Goal: Obtain resource: Download file/media

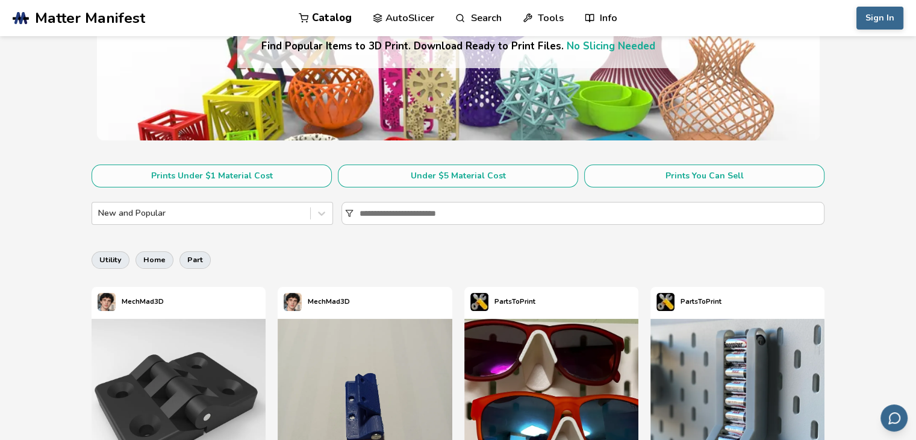
scroll to position [185, 0]
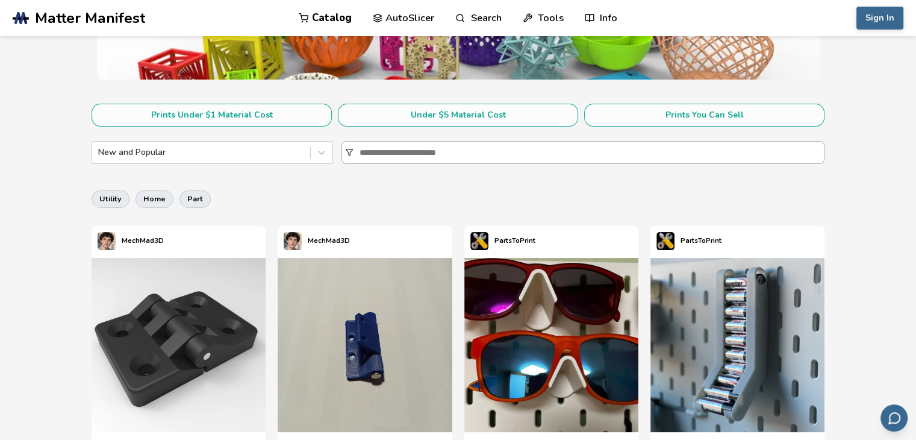
click at [414, 157] on input at bounding box center [591, 153] width 464 height 22
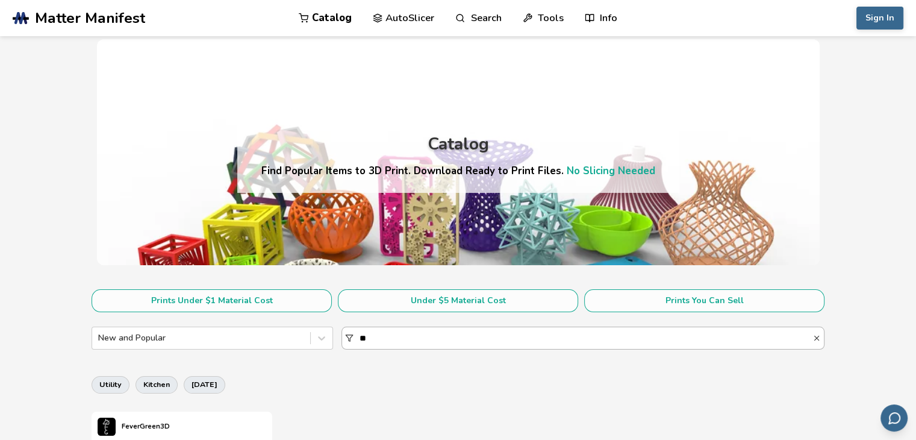
type input "*"
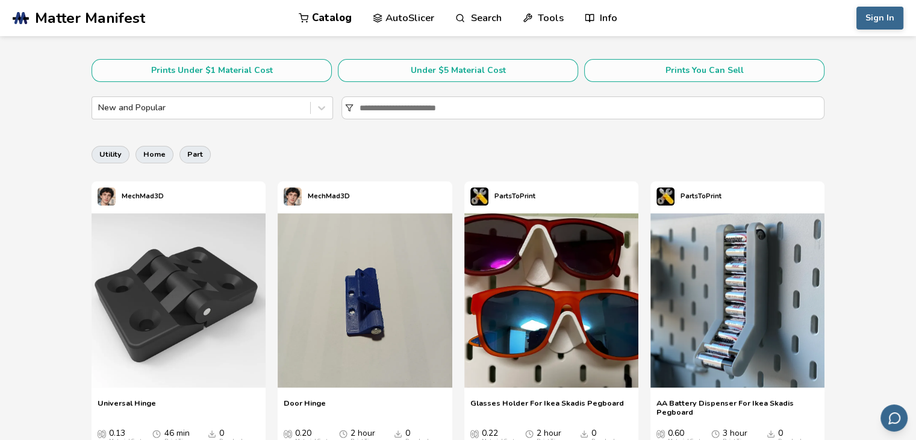
scroll to position [70, 0]
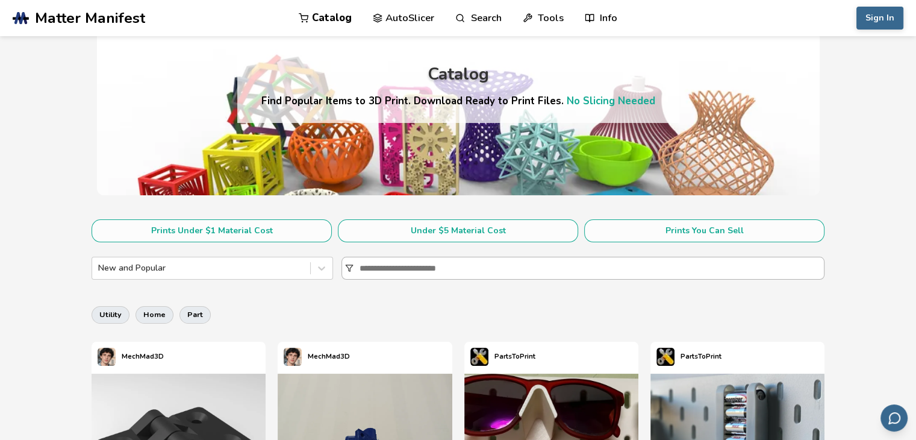
click at [409, 264] on input at bounding box center [591, 268] width 464 height 22
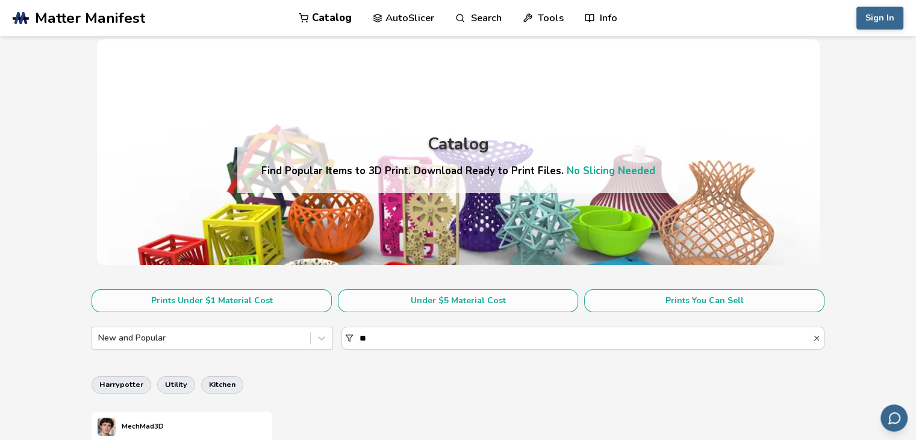
type input "*"
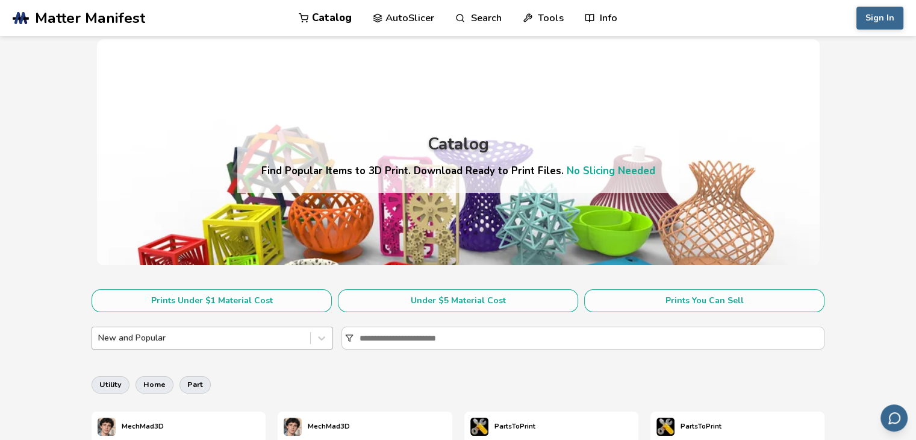
click at [292, 331] on div "New and Popular" at bounding box center [201, 337] width 218 height 17
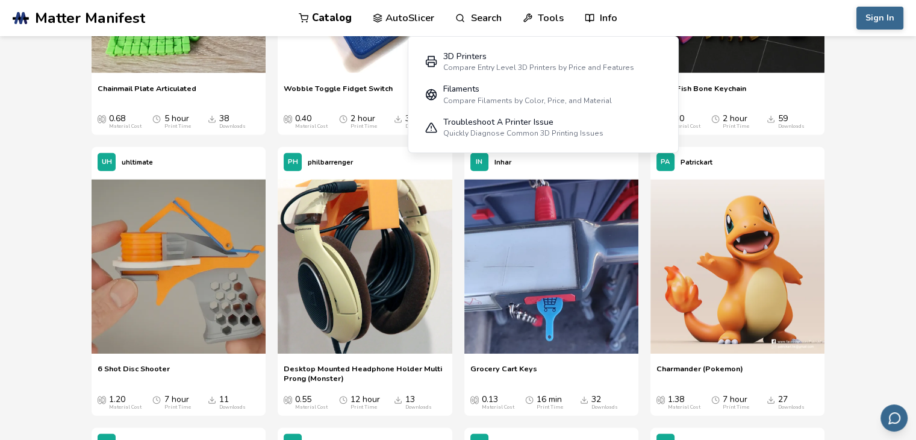
scroll to position [3735, 0]
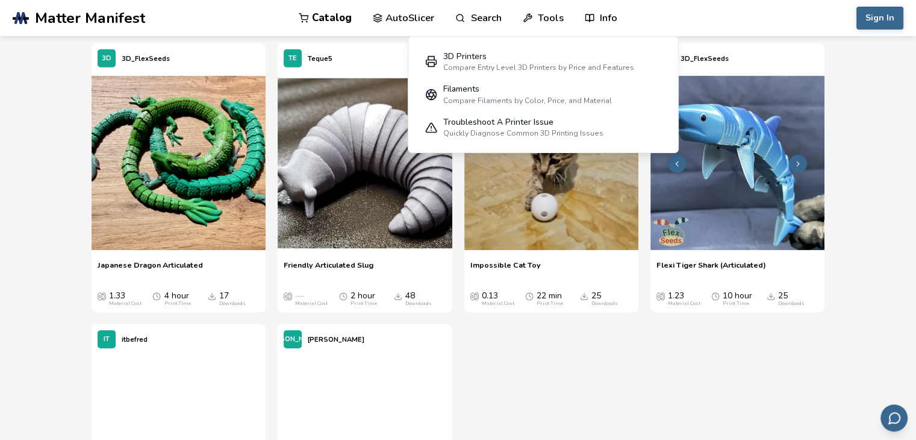
click at [757, 194] on img at bounding box center [737, 163] width 174 height 174
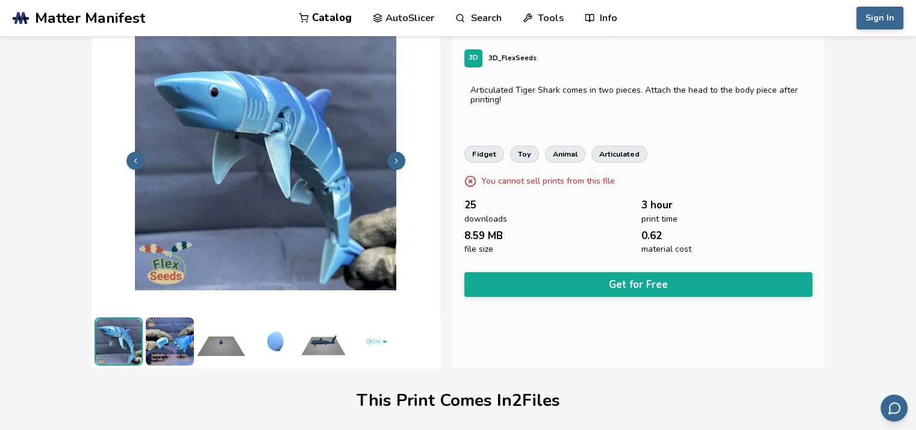
scroll to position [33, 5]
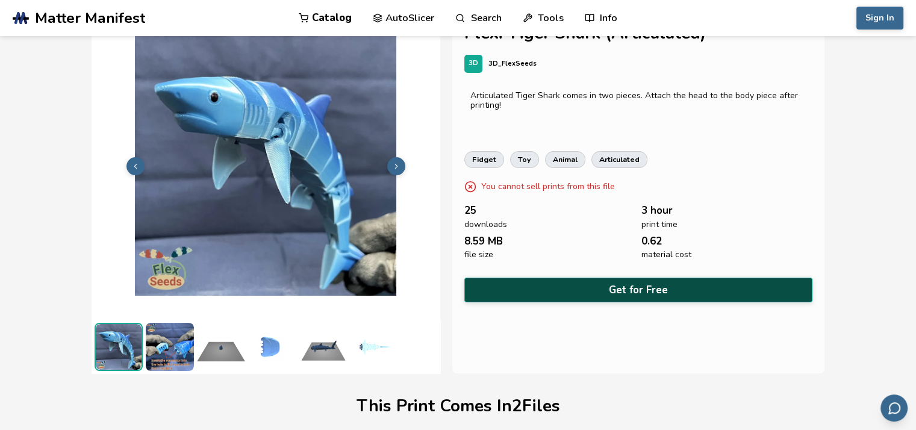
click at [636, 283] on button "Get for Free" at bounding box center [638, 290] width 348 height 25
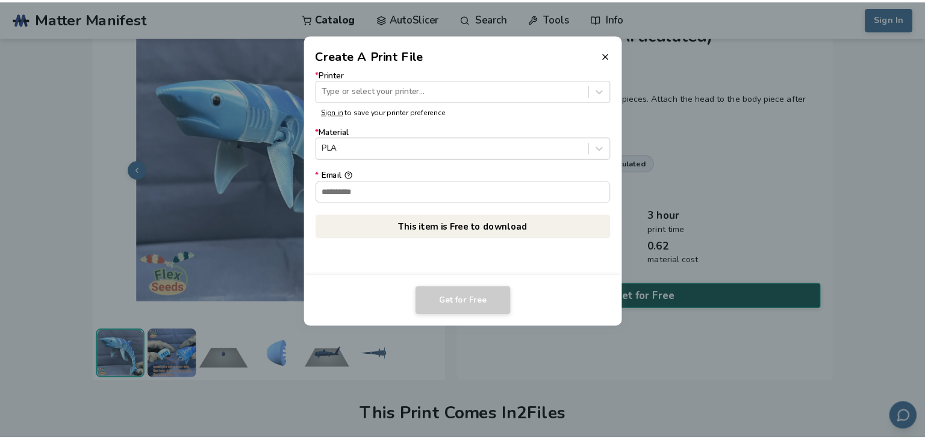
scroll to position [33, 0]
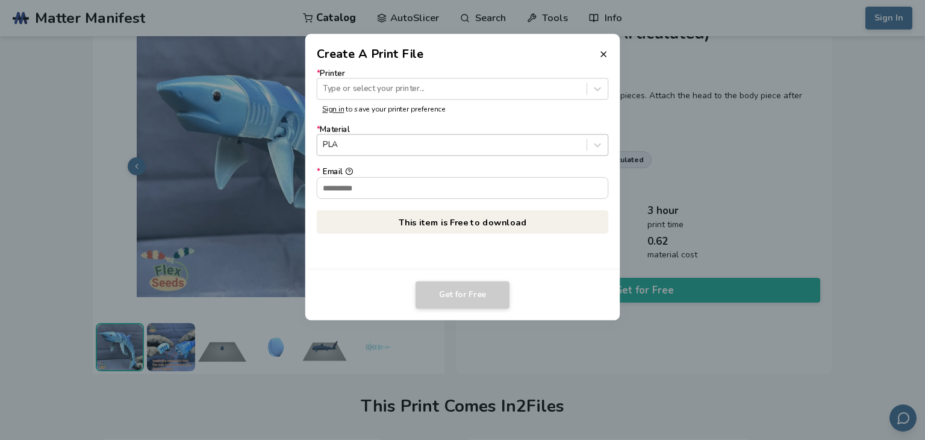
click at [439, 144] on div at bounding box center [452, 144] width 258 height 11
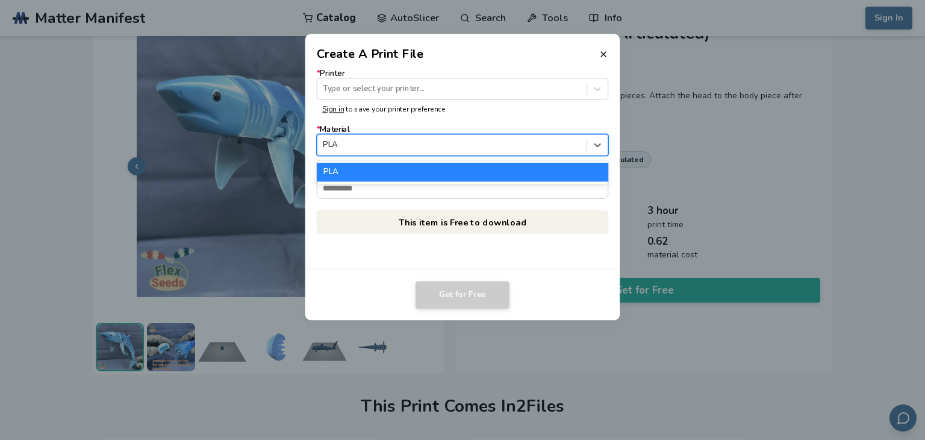
click at [439, 144] on div at bounding box center [452, 144] width 258 height 11
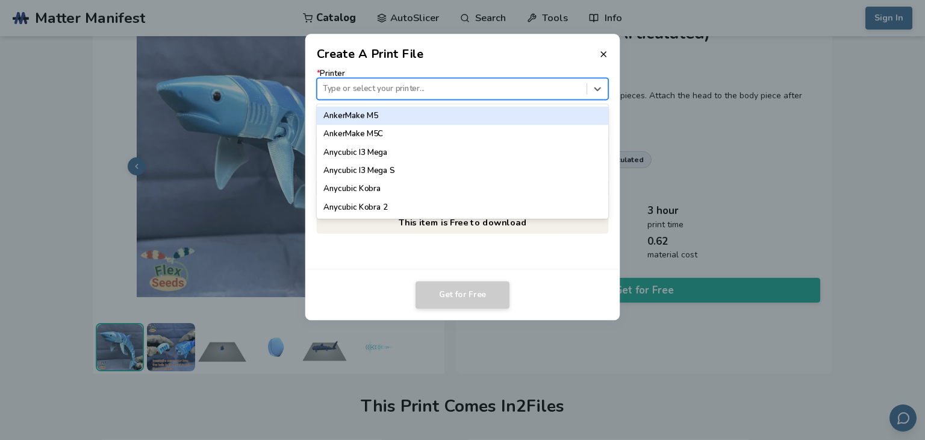
click at [429, 89] on div at bounding box center [452, 88] width 258 height 11
type input "**"
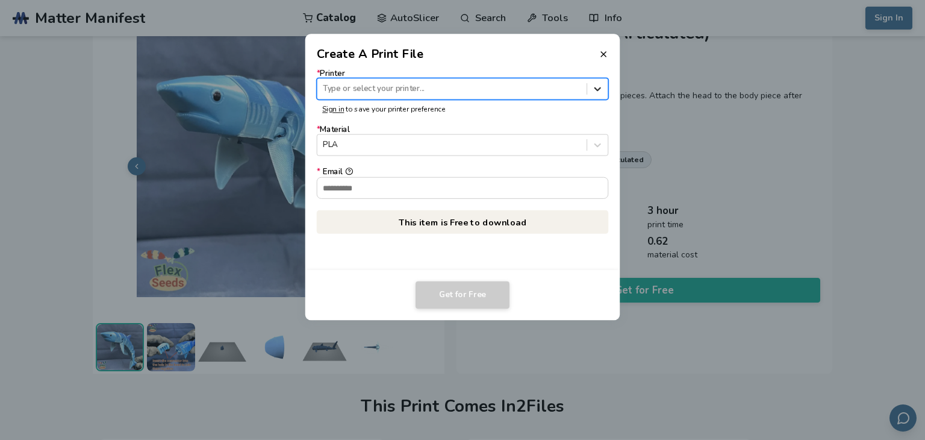
click at [597, 89] on icon at bounding box center [597, 88] width 11 height 11
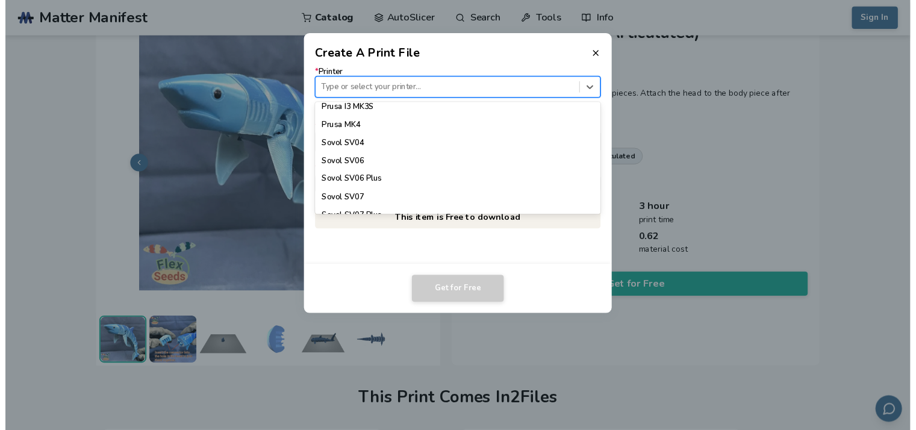
scroll to position [1102, 0]
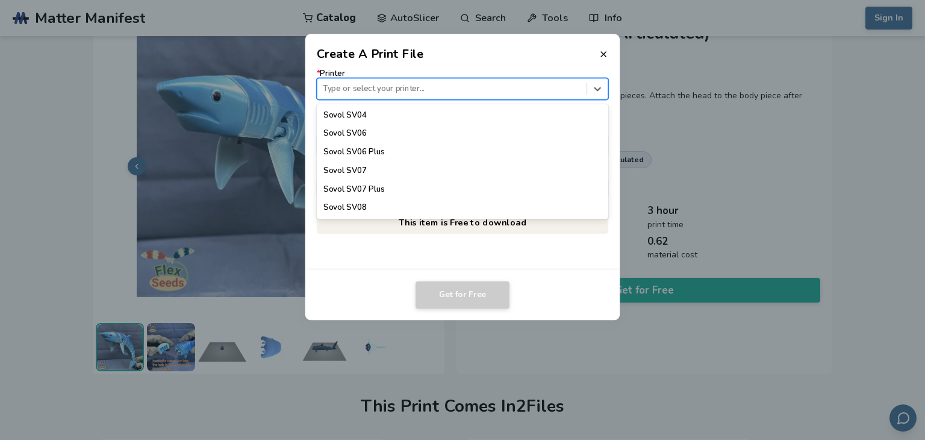
click at [548, 260] on div "* Printer 63 results available. Use Up and Down to choose options, press Enter …" at bounding box center [462, 166] width 315 height 207
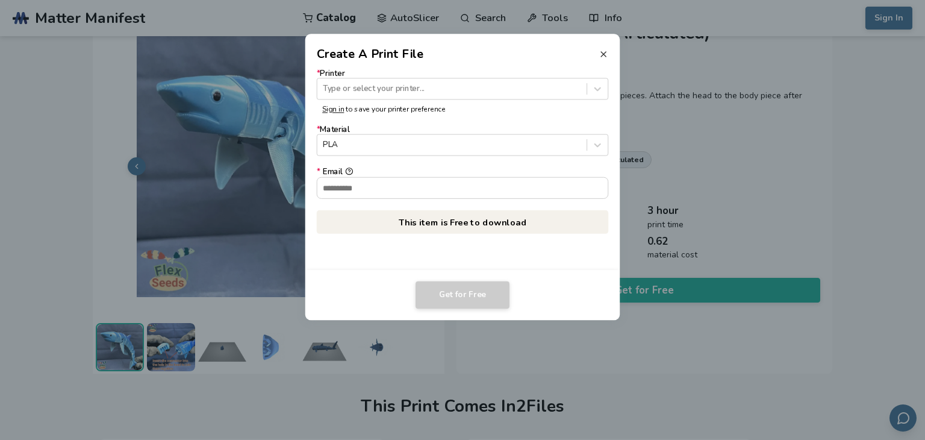
click at [602, 58] on icon at bounding box center [604, 54] width 10 height 10
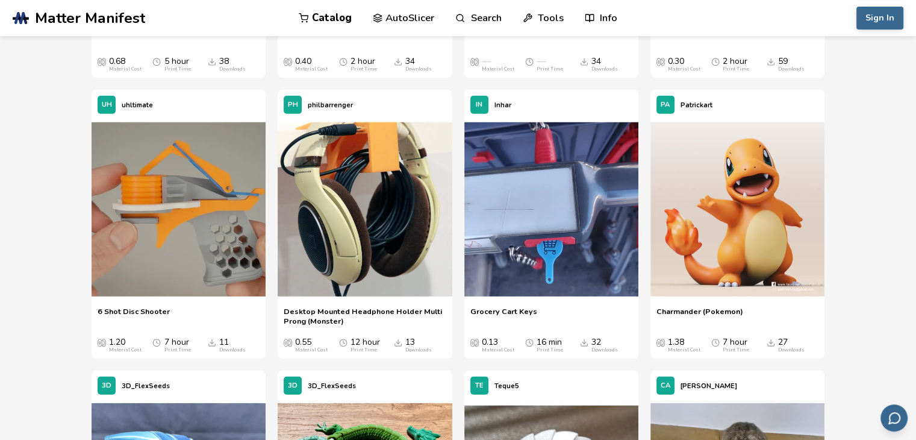
scroll to position [3461, 0]
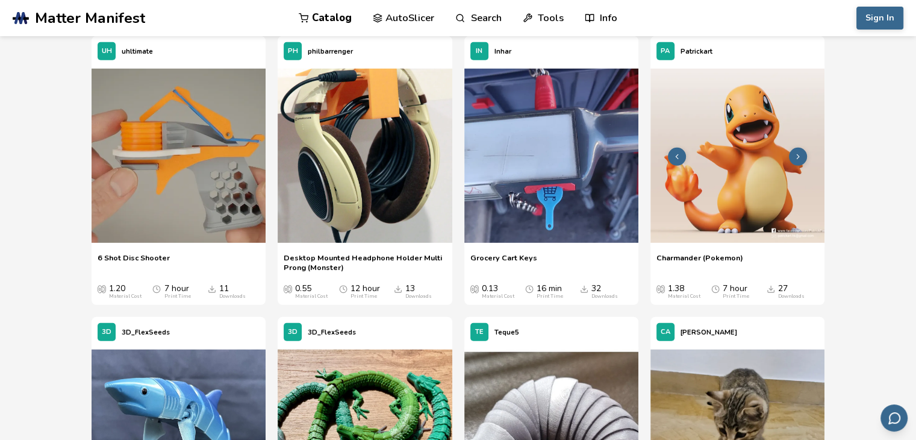
click at [742, 166] on img at bounding box center [737, 156] width 174 height 174
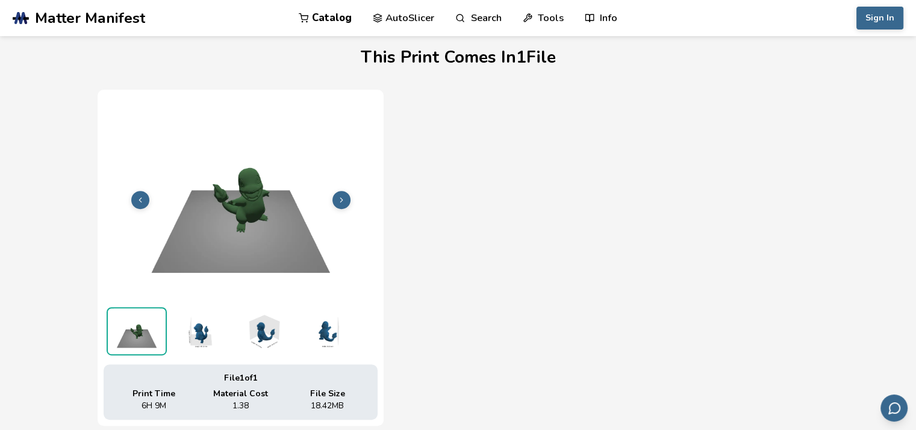
scroll to position [387, 0]
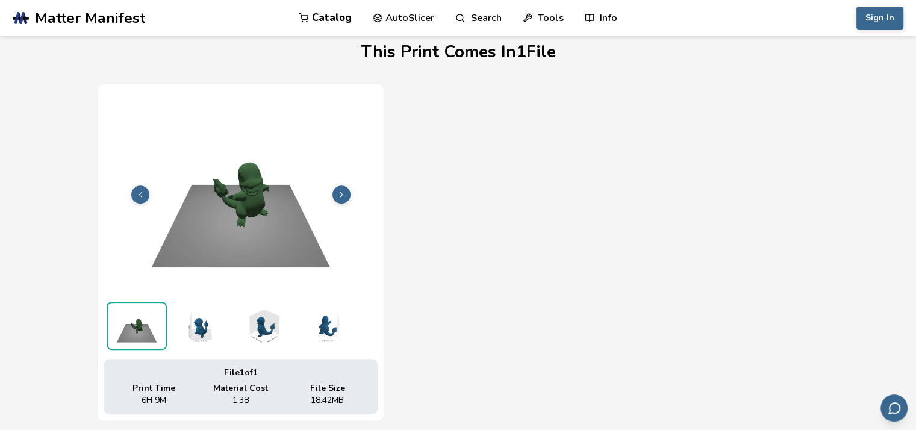
click at [346, 193] on button at bounding box center [341, 194] width 18 height 18
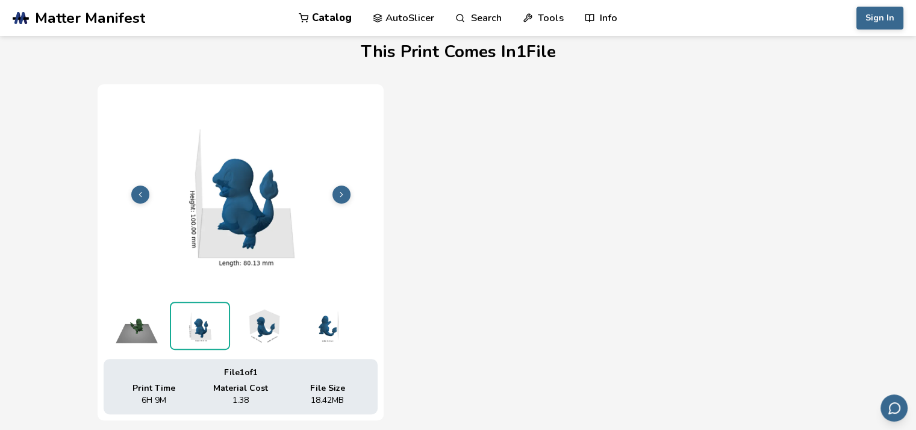
click at [346, 193] on button at bounding box center [341, 194] width 18 height 18
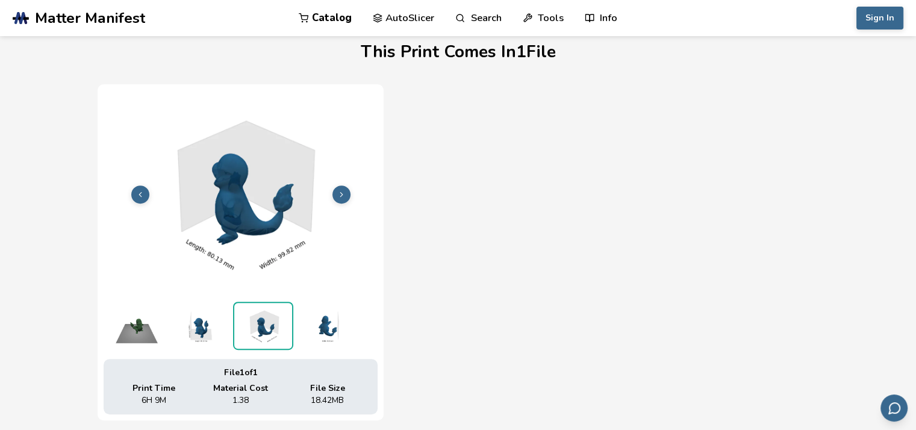
click at [346, 193] on button at bounding box center [341, 194] width 18 height 18
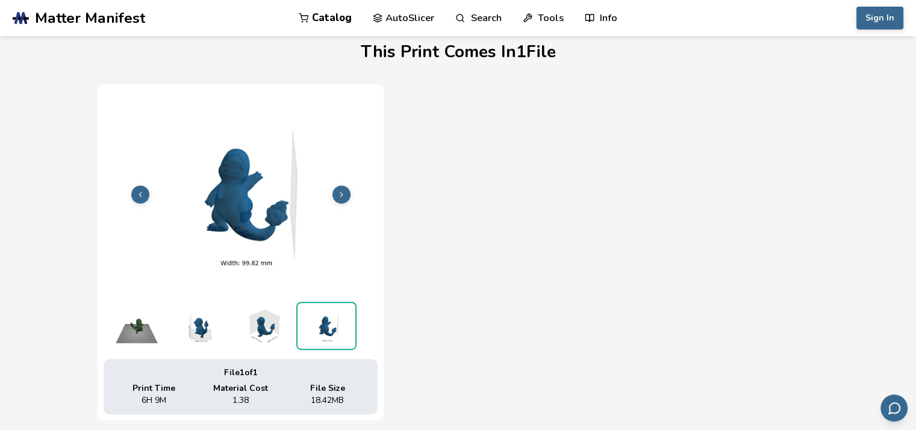
click at [346, 193] on button at bounding box center [341, 194] width 18 height 18
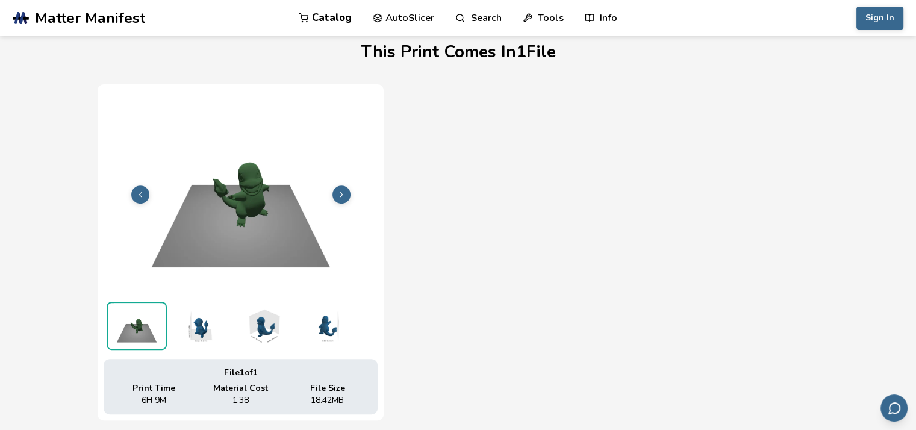
click at [346, 193] on button at bounding box center [341, 194] width 18 height 18
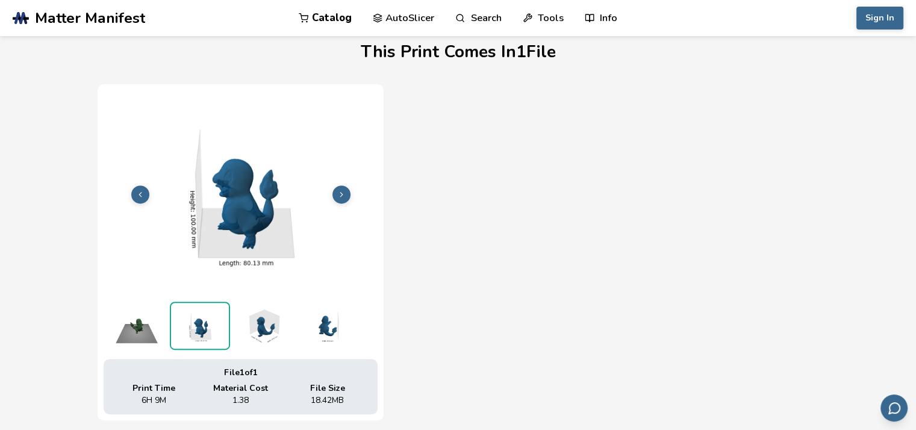
click at [346, 193] on button at bounding box center [341, 194] width 18 height 18
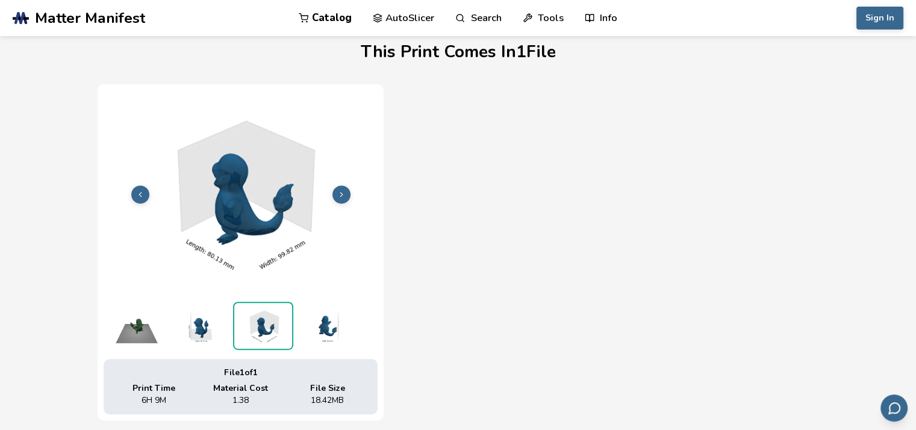
click at [346, 193] on button at bounding box center [341, 194] width 18 height 18
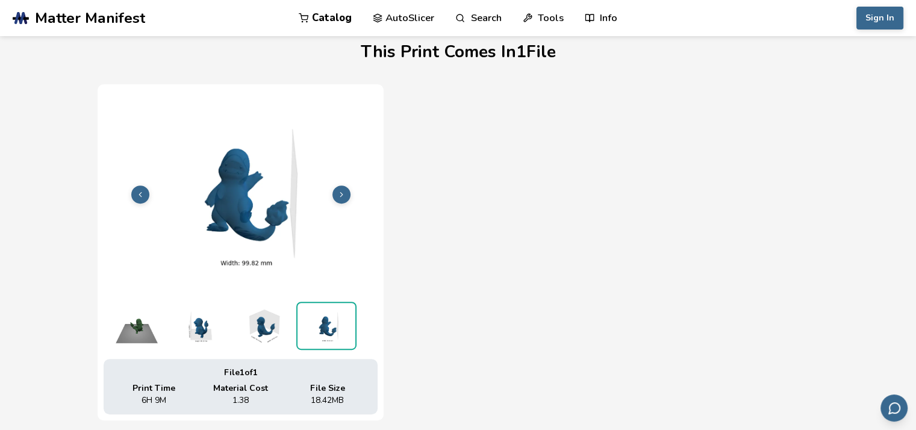
click at [346, 193] on button at bounding box center [341, 194] width 18 height 18
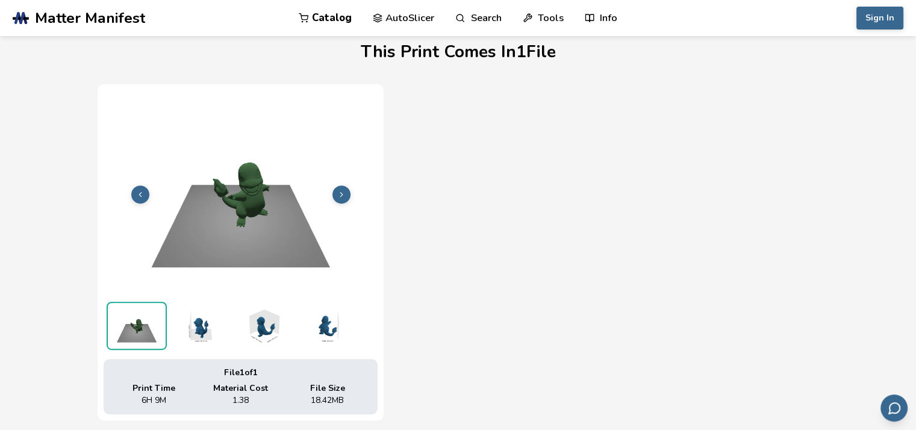
click at [346, 193] on button at bounding box center [341, 194] width 18 height 18
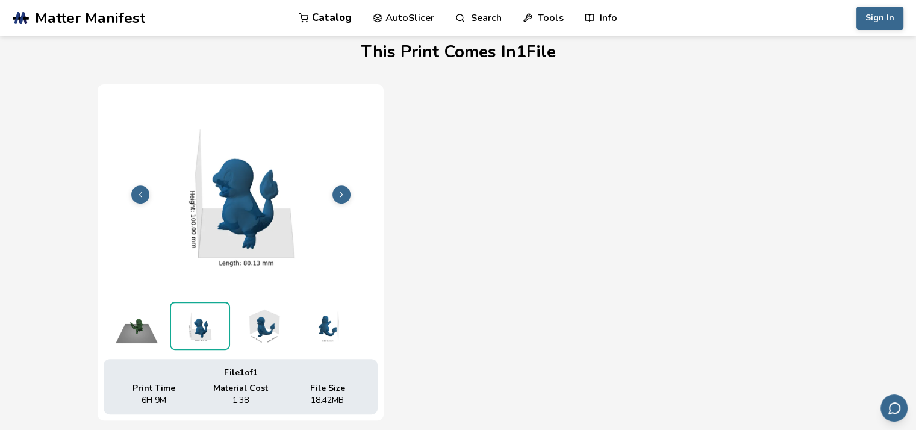
click at [346, 193] on button at bounding box center [341, 194] width 18 height 18
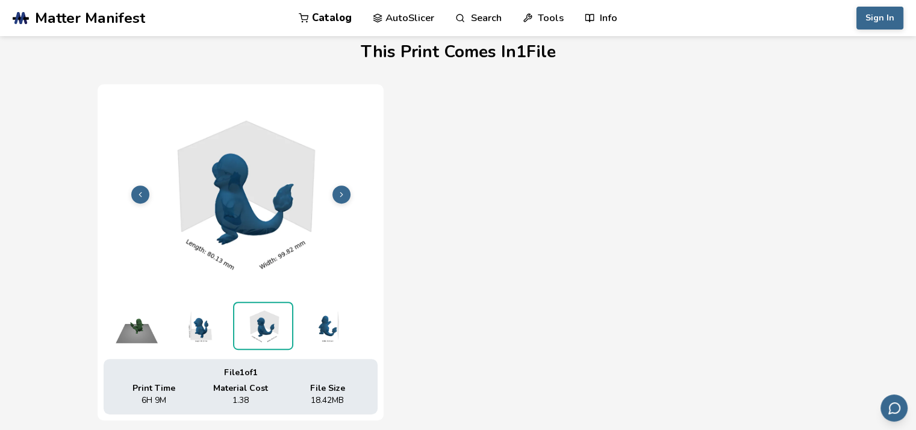
click at [346, 193] on button at bounding box center [341, 194] width 18 height 18
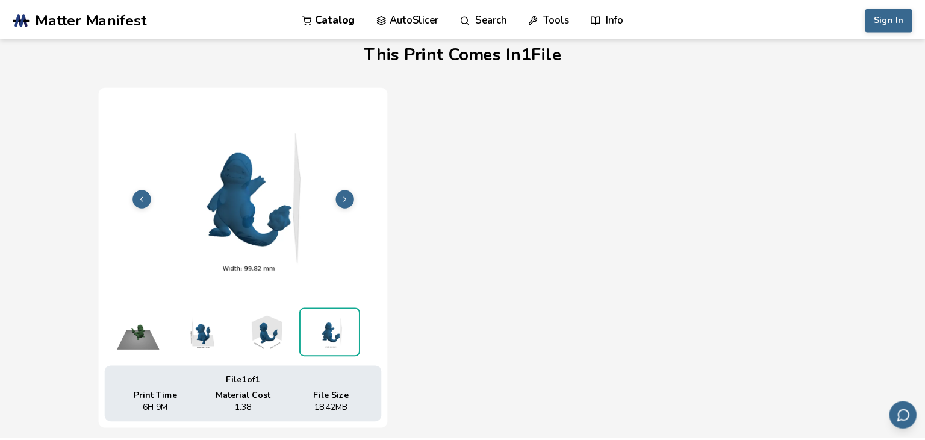
scroll to position [11, 0]
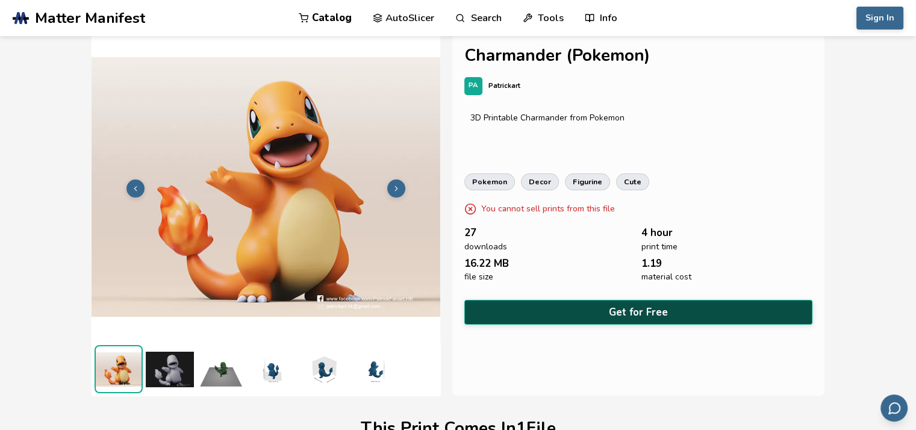
click at [606, 306] on button "Get for Free" at bounding box center [638, 312] width 348 height 25
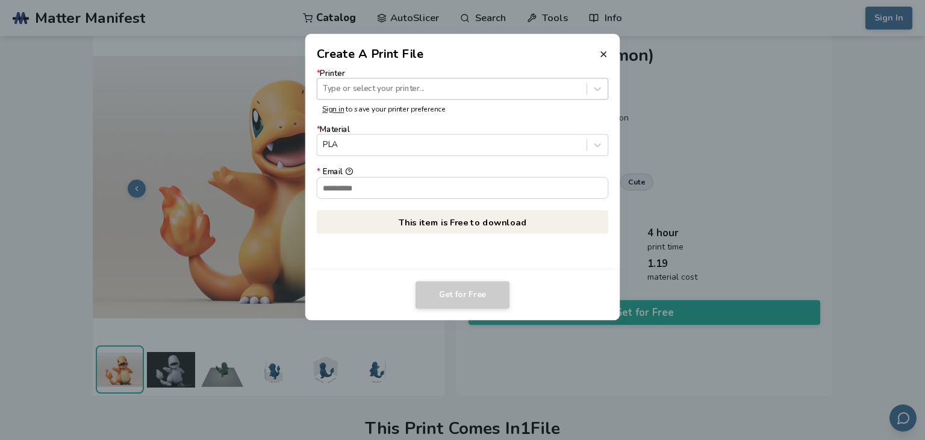
click at [424, 90] on div at bounding box center [452, 88] width 258 height 11
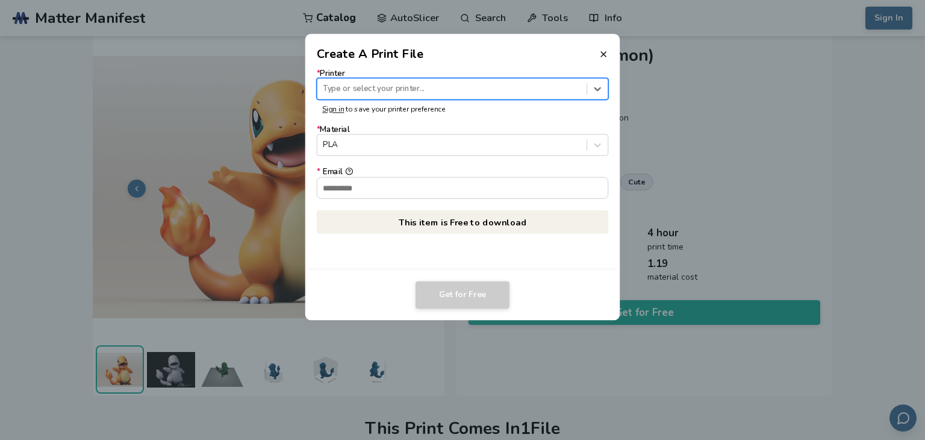
click at [424, 90] on div at bounding box center [452, 88] width 258 height 11
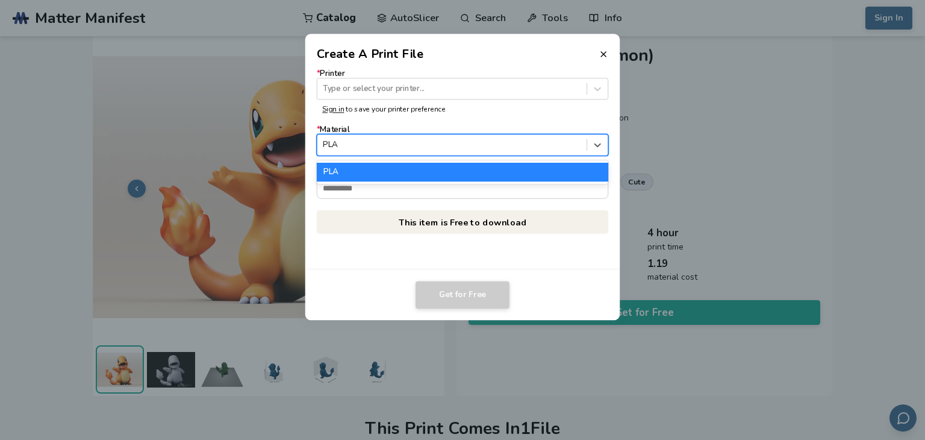
click at [396, 139] on div at bounding box center [452, 144] width 258 height 11
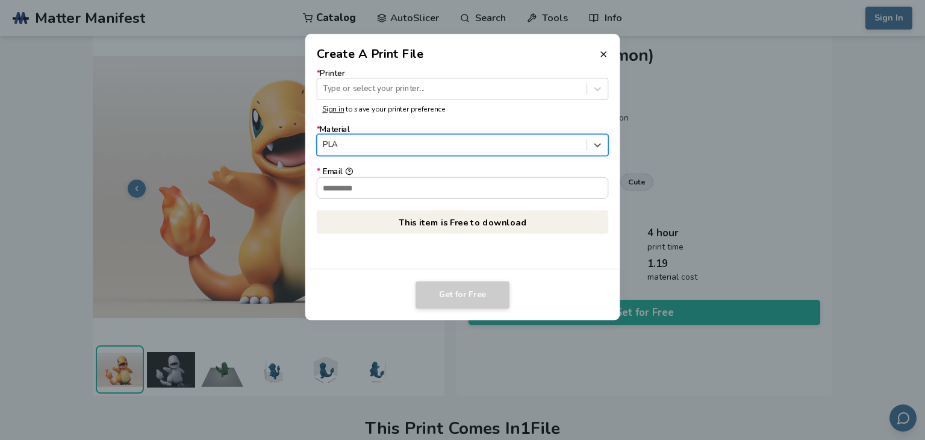
click at [396, 139] on div at bounding box center [452, 144] width 258 height 11
click at [421, 92] on div at bounding box center [452, 88] width 258 height 11
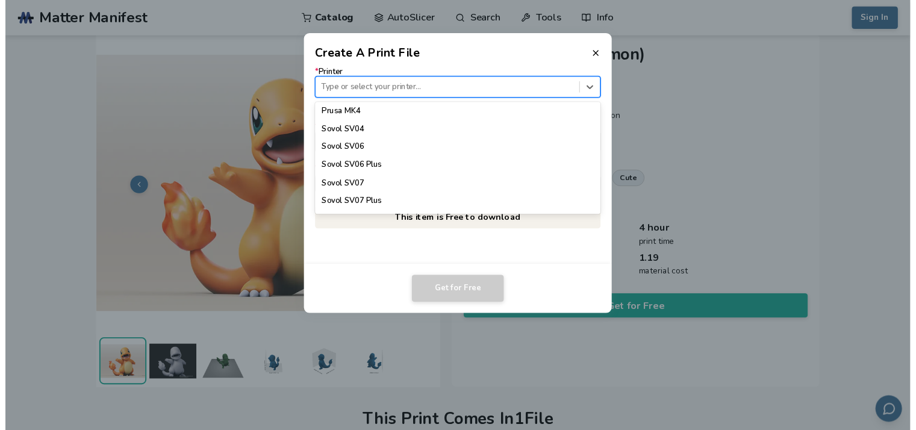
scroll to position [1102, 0]
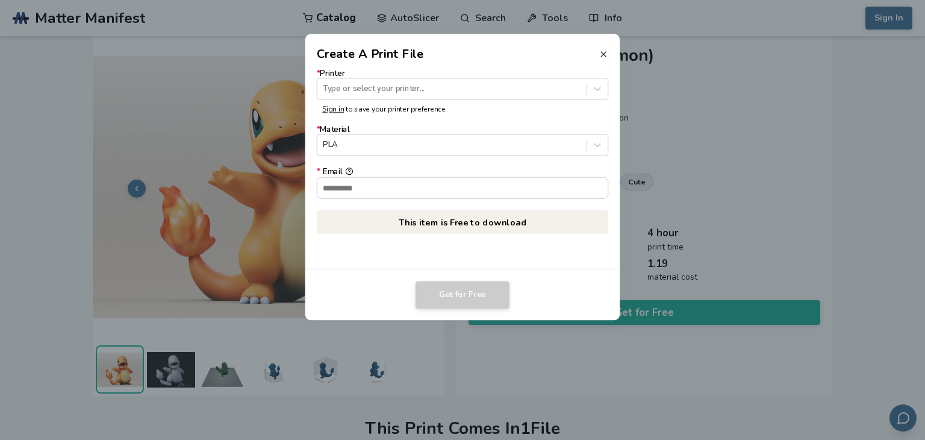
click at [605, 54] on icon at bounding box center [604, 54] width 10 height 10
